Goal: Transaction & Acquisition: Obtain resource

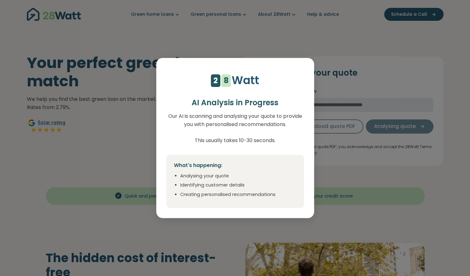
select select "***"
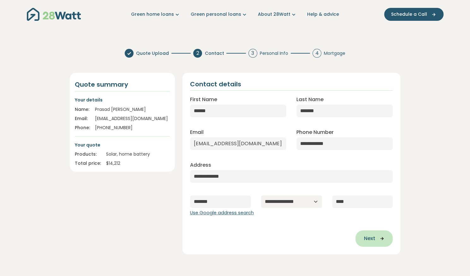
click at [367, 237] on span "Next" at bounding box center [368, 239] width 11 height 8
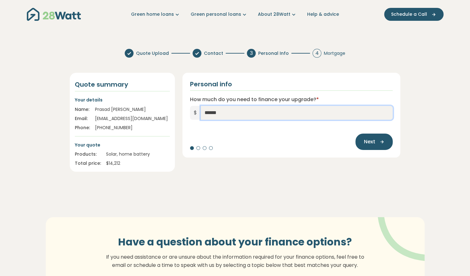
click at [226, 114] on input "******" at bounding box center [297, 113] width 192 height 14
type input "******"
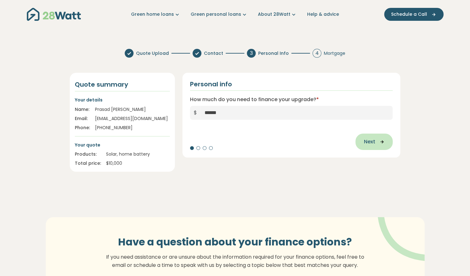
click at [369, 140] on span "Next" at bounding box center [368, 142] width 11 height 8
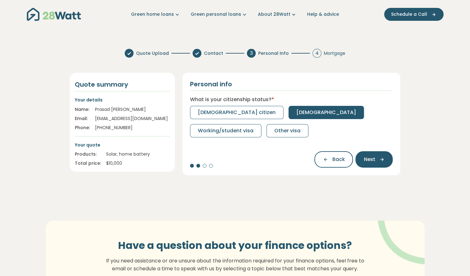
click at [296, 109] on span "[DEMOGRAPHIC_DATA]" at bounding box center [326, 113] width 60 height 8
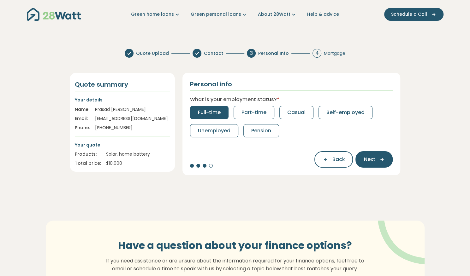
click at [211, 110] on span "Full-time" at bounding box center [209, 113] width 23 height 8
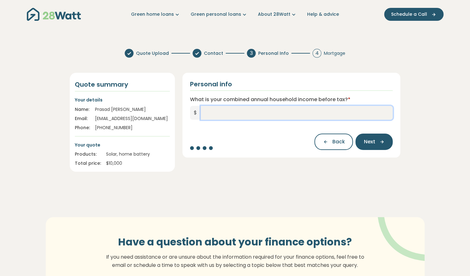
click at [286, 116] on input "What is your combined annual household income before tax? *" at bounding box center [297, 113] width 192 height 14
type input "*******"
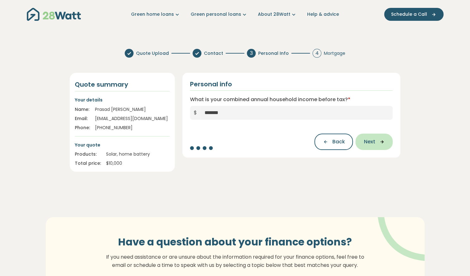
click at [380, 143] on icon "button" at bounding box center [379, 142] width 9 height 6
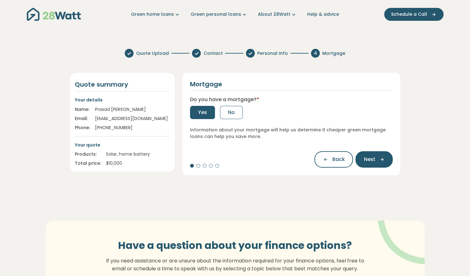
click at [206, 109] on span "Yes" at bounding box center [202, 113] width 9 height 8
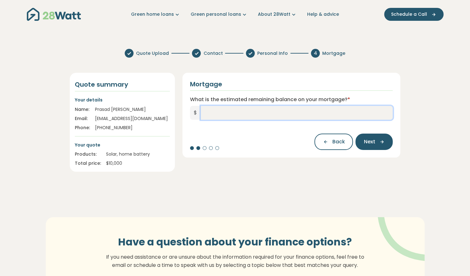
click at [209, 116] on input "What is the estimated remaining balance on your mortgage? *" at bounding box center [297, 113] width 192 height 14
type input "*******"
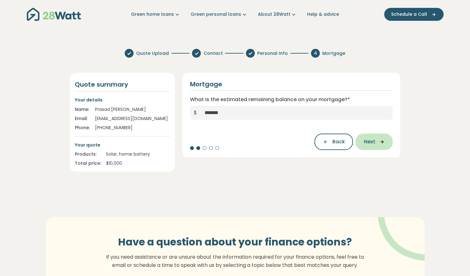
click at [370, 145] on span "Next" at bounding box center [368, 142] width 11 height 8
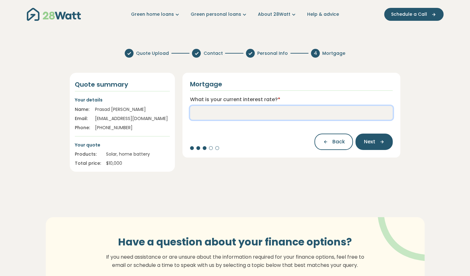
click at [278, 115] on input "What is your current interest rate? *" at bounding box center [291, 113] width 203 height 14
type input "****"
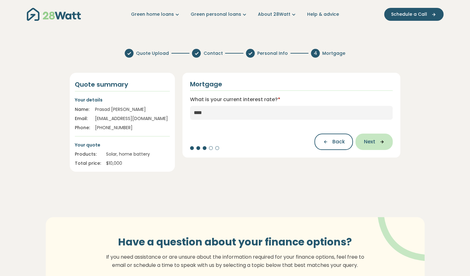
click at [372, 140] on span "Next" at bounding box center [368, 142] width 11 height 8
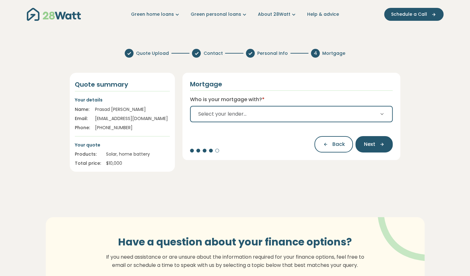
click at [358, 116] on button "Select your lender..." at bounding box center [291, 114] width 203 height 16
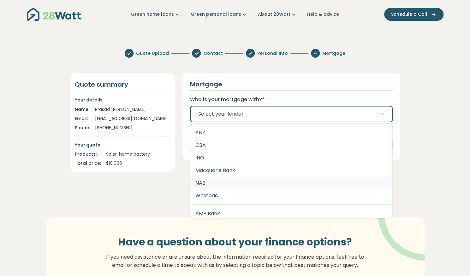
click at [245, 184] on button "NAB" at bounding box center [291, 183] width 202 height 13
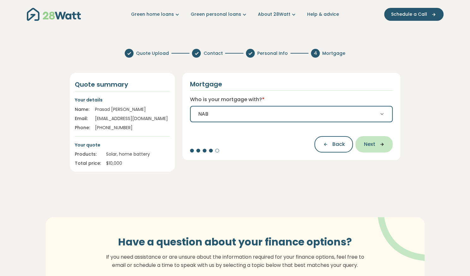
click at [376, 142] on icon "button" at bounding box center [379, 145] width 9 height 6
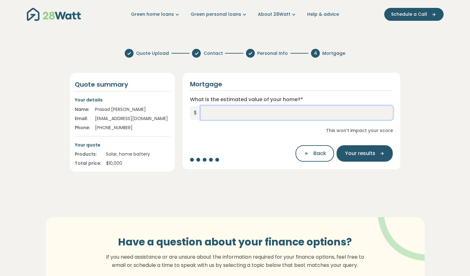
click at [256, 113] on input "What is the estimated value of your home? *" at bounding box center [297, 113] width 192 height 14
type input "*******"
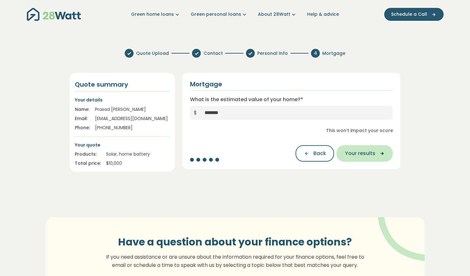
click at [362, 149] on button "Your results" at bounding box center [364, 153] width 56 height 16
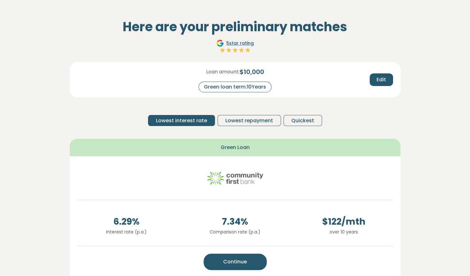
scroll to position [27, 0]
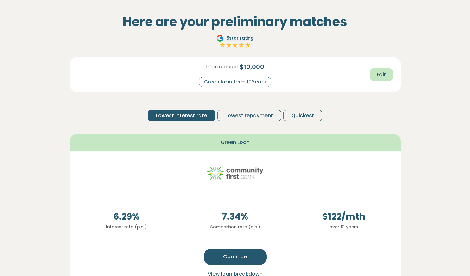
click at [376, 75] on button "Edit" at bounding box center [380, 74] width 23 height 13
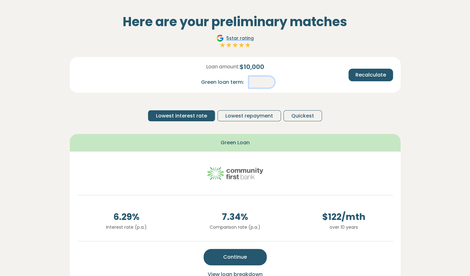
click at [268, 81] on input "**" at bounding box center [261, 82] width 25 height 11
type input "*"
click at [356, 74] on span "Recalculate" at bounding box center [370, 75] width 31 height 8
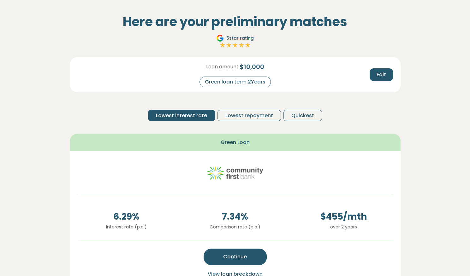
click at [374, 123] on div "Loan amount: $ 10,000 Green loan term: 2 Years Edit Lowest interest rate Lowest…" at bounding box center [235, 91] width 331 height 69
click at [304, 118] on span "Quickest" at bounding box center [302, 116] width 23 height 8
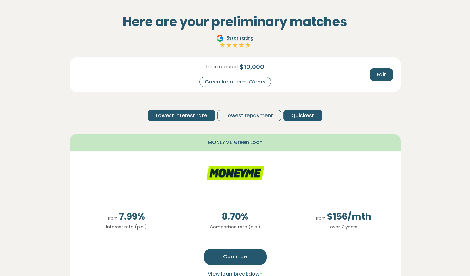
click at [202, 118] on span "Lowest interest rate" at bounding box center [181, 116] width 51 height 8
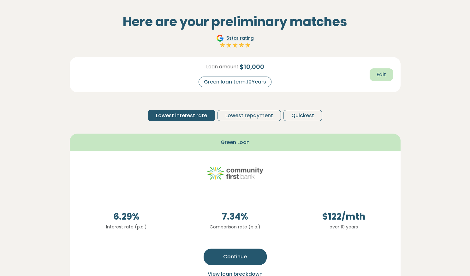
click at [380, 72] on span "Edit" at bounding box center [380, 75] width 9 height 8
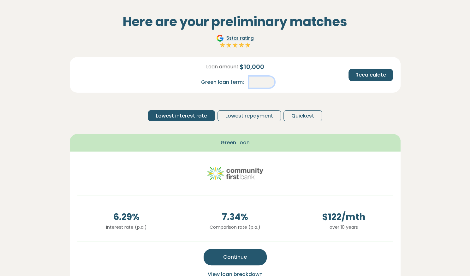
click at [264, 82] on input "**" at bounding box center [261, 82] width 25 height 11
type input "*"
click at [367, 76] on span "Recalculate" at bounding box center [370, 75] width 31 height 8
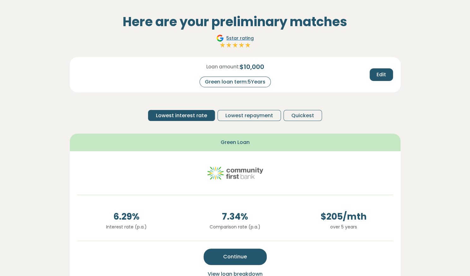
click at [381, 114] on div "Loan amount: $ 10,000 Green loan term: 5 Years Edit Lowest interest rate Lowest…" at bounding box center [235, 91] width 331 height 69
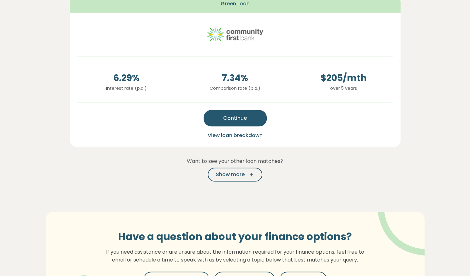
scroll to position [179, 0]
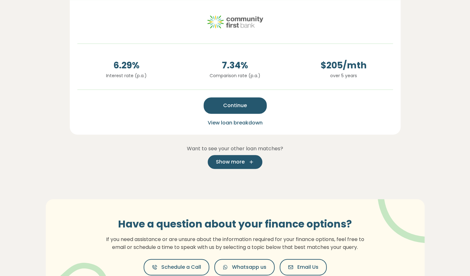
click at [233, 162] on span "Show more" at bounding box center [230, 162] width 29 height 8
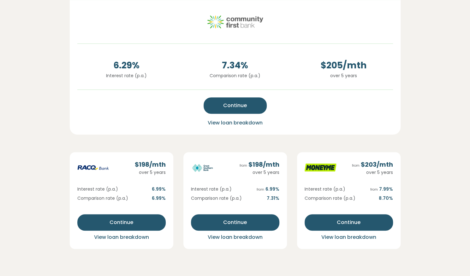
click at [13, 189] on section "Here are your preliminary matches 5 star rating Loan amount: $ 10,000 Green loa…" at bounding box center [235, 125] width 470 height 550
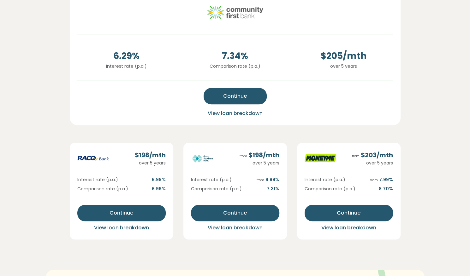
scroll to position [194, 0]
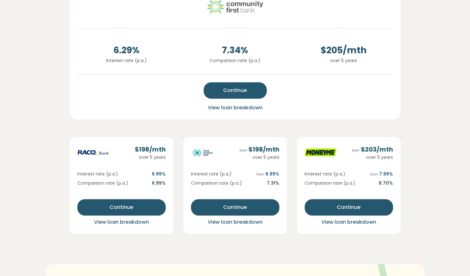
click at [234, 222] on span "View loan breakdown" at bounding box center [235, 222] width 55 height 7
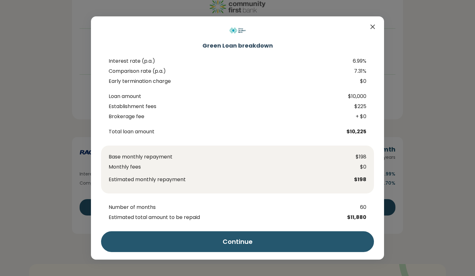
click at [370, 27] on icon "Close" at bounding box center [373, 27] width 8 height 8
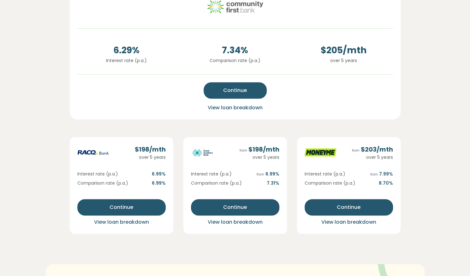
scroll to position [0, 0]
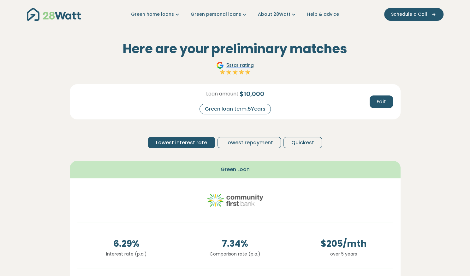
click at [252, 108] on div "Green loan term: 5 Years" at bounding box center [234, 109] width 71 height 11
click at [379, 103] on span "Edit" at bounding box center [380, 102] width 9 height 8
click at [269, 108] on input "*" at bounding box center [261, 109] width 25 height 11
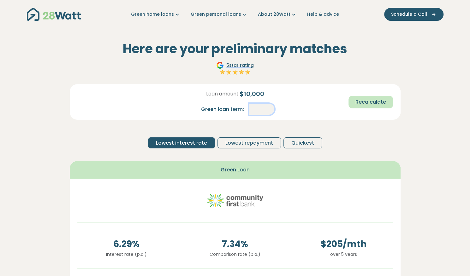
type input "*"
click at [364, 101] on span "Recalculate" at bounding box center [370, 102] width 31 height 8
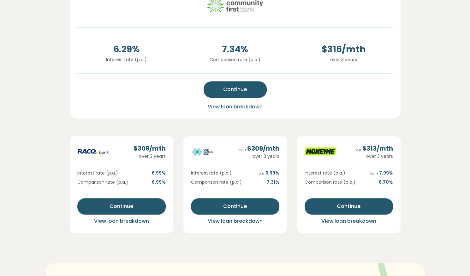
scroll to position [208, 0]
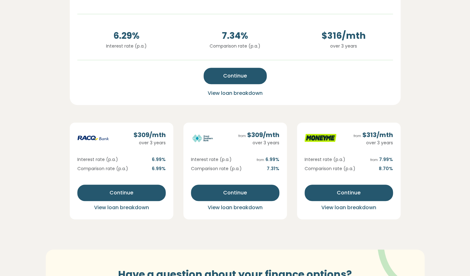
click at [236, 207] on span "View loan breakdown" at bounding box center [235, 207] width 55 height 7
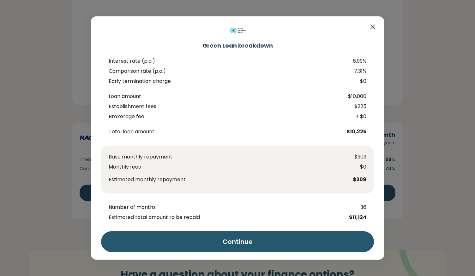
click at [372, 26] on icon "Close" at bounding box center [373, 27] width 8 height 8
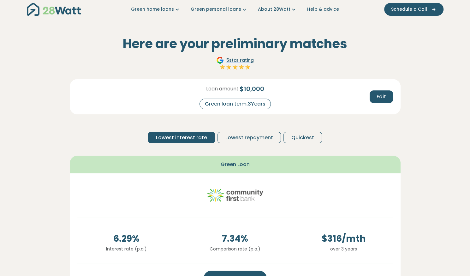
scroll to position [0, 0]
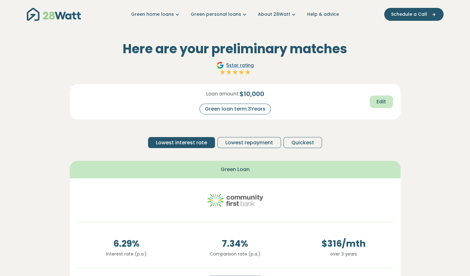
click at [380, 104] on span "Edit" at bounding box center [380, 102] width 9 height 8
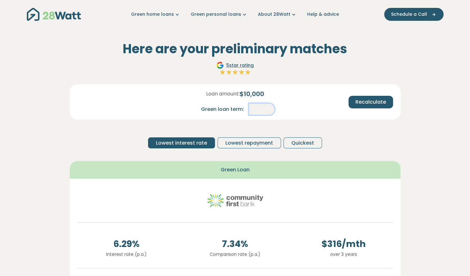
click at [265, 109] on input "*" at bounding box center [261, 109] width 25 height 11
type input "*"
click at [373, 103] on span "Recalculate" at bounding box center [370, 102] width 31 height 8
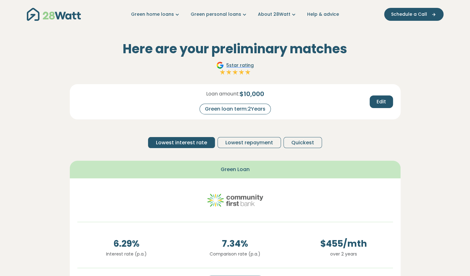
click at [380, 134] on div "Loan amount: $ 10,000 Green loan term: 2 Years Edit Lowest interest rate Lowest…" at bounding box center [235, 118] width 331 height 69
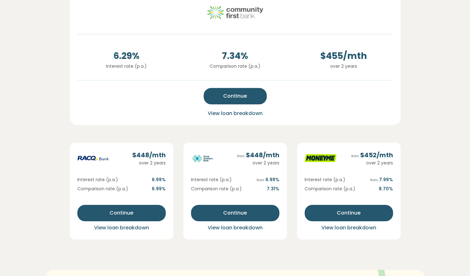
scroll to position [189, 0]
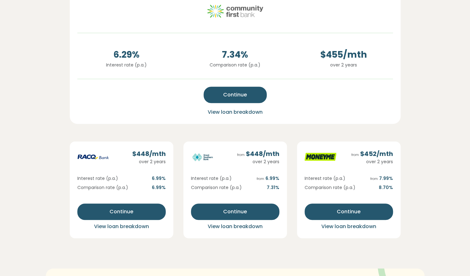
click at [240, 227] on span "View loan breakdown" at bounding box center [235, 226] width 55 height 7
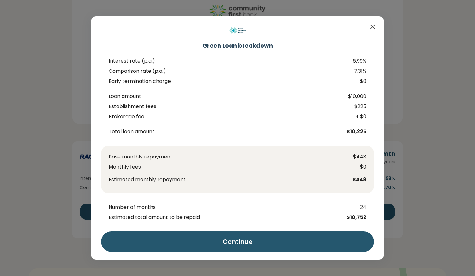
click at [370, 24] on icon "Close" at bounding box center [373, 27] width 8 height 8
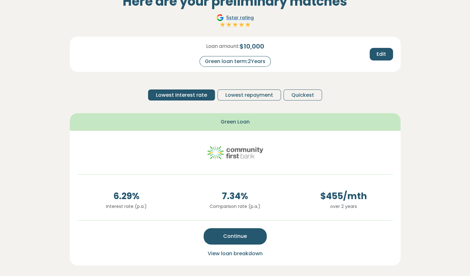
scroll to position [0, 0]
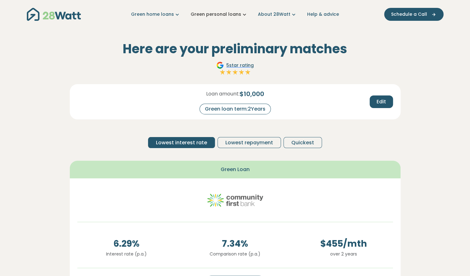
click at [240, 16] on link "Green personal loans" at bounding box center [219, 14] width 57 height 7
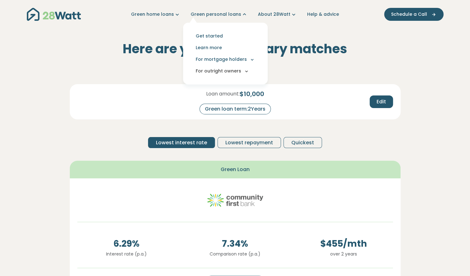
click at [237, 71] on button "For outright owners" at bounding box center [225, 71] width 74 height 12
click at [212, 99] on link "Brighte" at bounding box center [209, 98] width 33 height 9
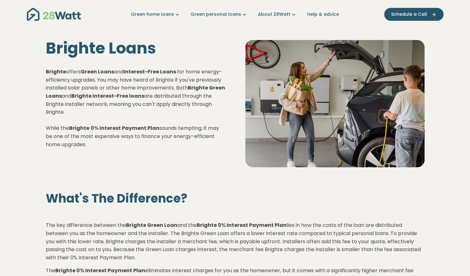
click at [194, 201] on div "What's The Difference? The key difference between the Brighte Green Loan and th…" at bounding box center [235, 262] width 416 height 167
click at [168, 13] on link "Green home loans" at bounding box center [156, 14] width 50 height 7
